Goal: Information Seeking & Learning: Find specific page/section

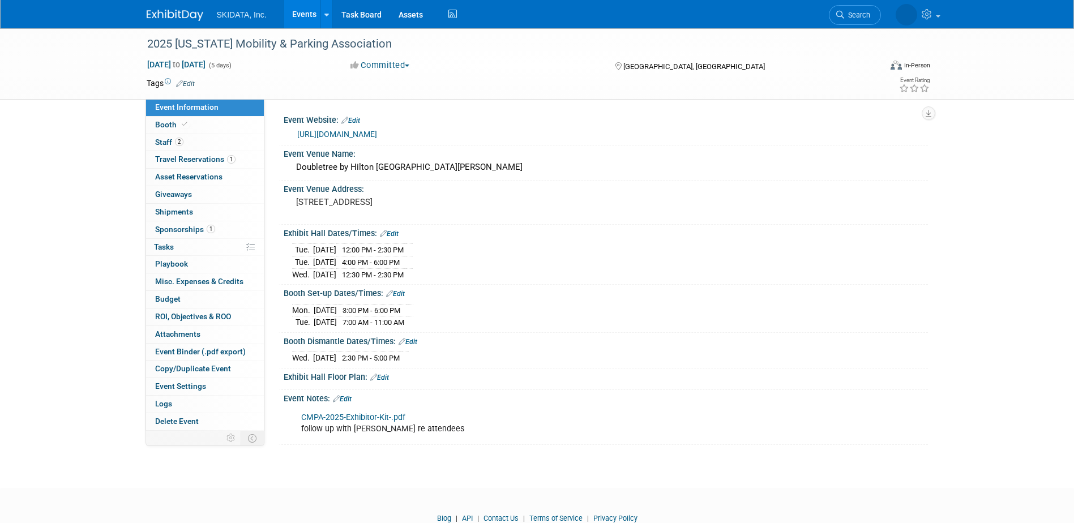
click at [310, 15] on link "Events" at bounding box center [304, 14] width 41 height 28
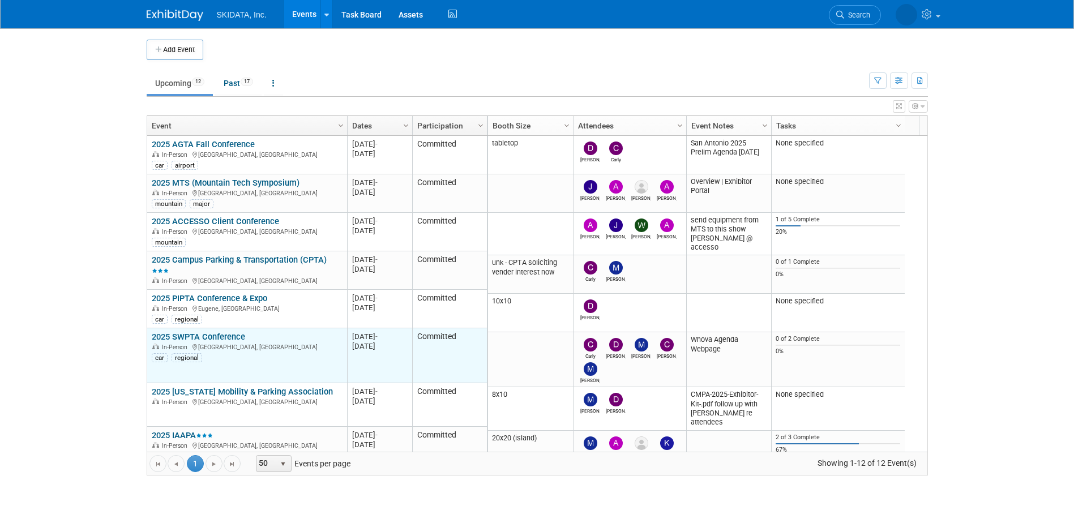
click at [210, 336] on link "2025 SWPTA Conference" at bounding box center [198, 337] width 93 height 10
click at [195, 339] on link "2025 SWPTA Conference" at bounding box center [198, 337] width 93 height 10
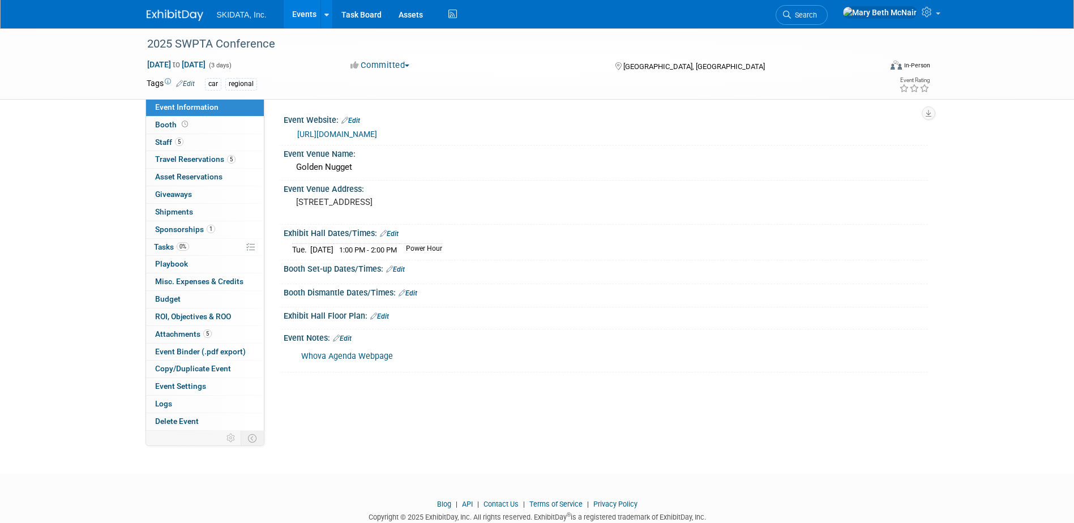
click at [342, 132] on link "[URL][DOMAIN_NAME]" at bounding box center [337, 134] width 80 height 9
click at [362, 354] on link "Whova Agenda Webpage" at bounding box center [347, 356] width 92 height 10
